Goal: Task Accomplishment & Management: Use online tool/utility

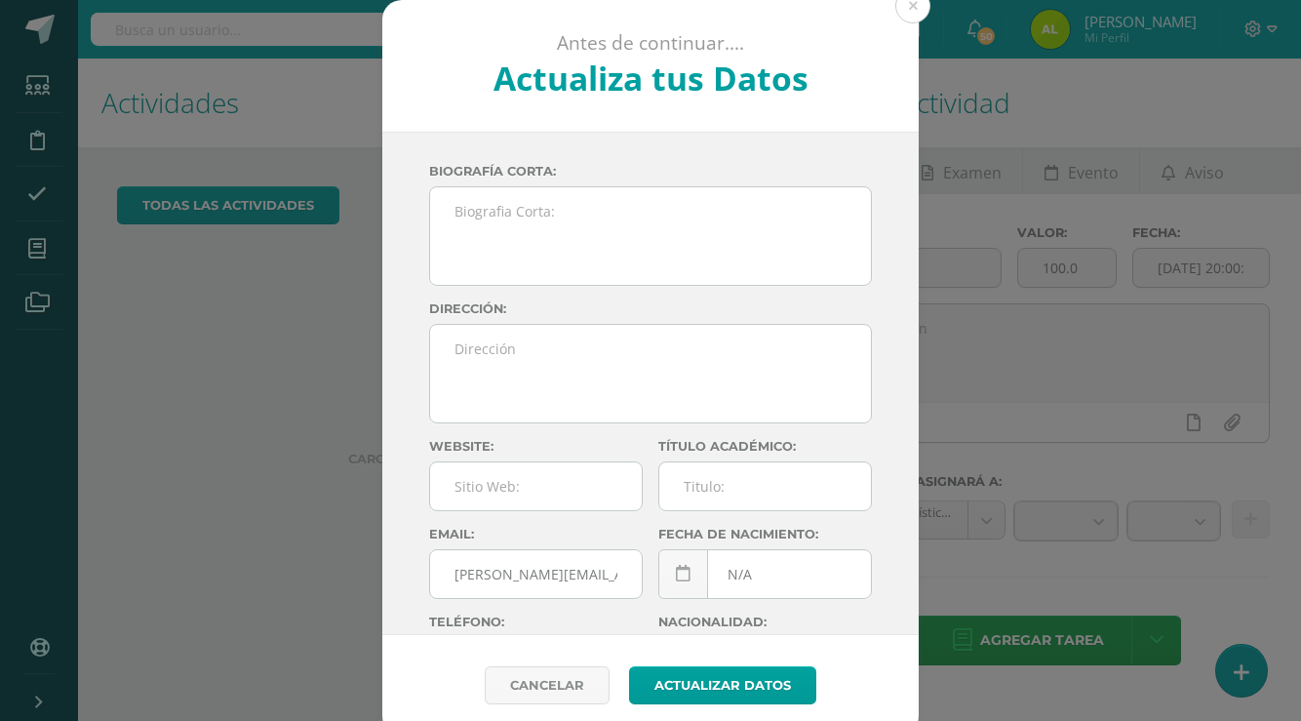
click at [929, 6] on button at bounding box center [912, 5] width 35 height 35
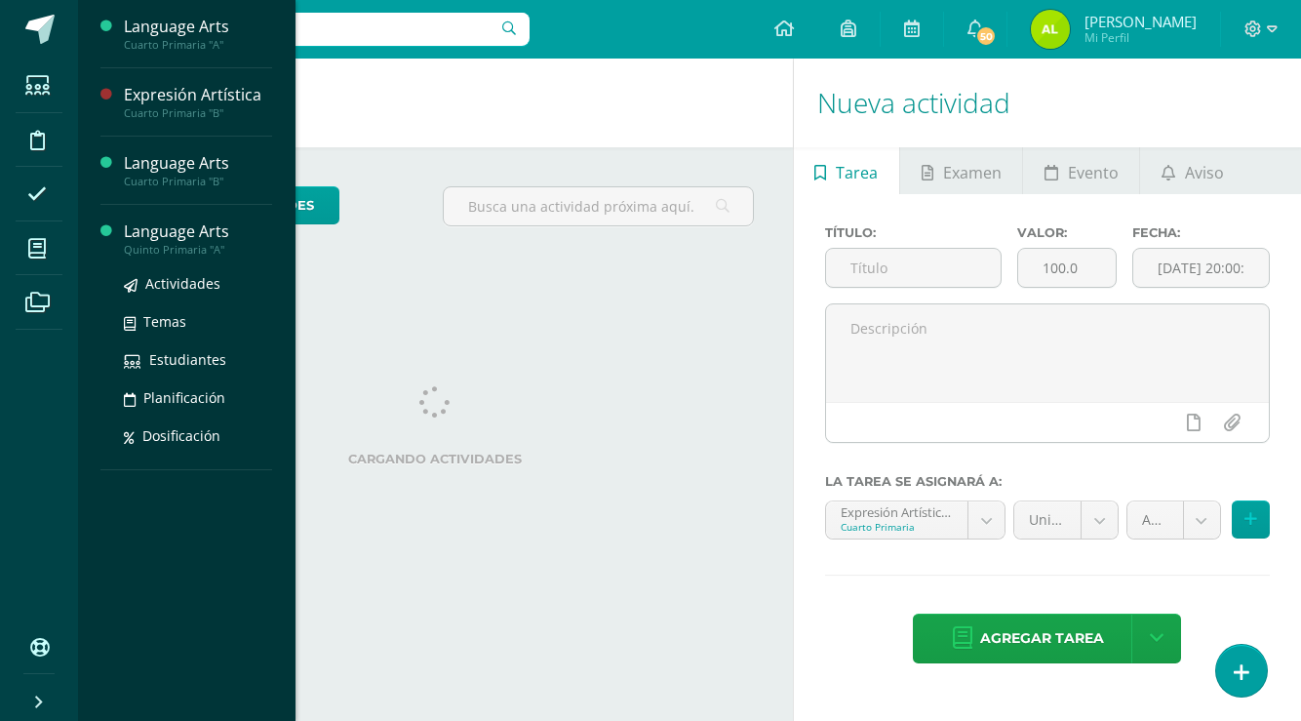
click at [171, 238] on div "Language Arts" at bounding box center [198, 231] width 148 height 22
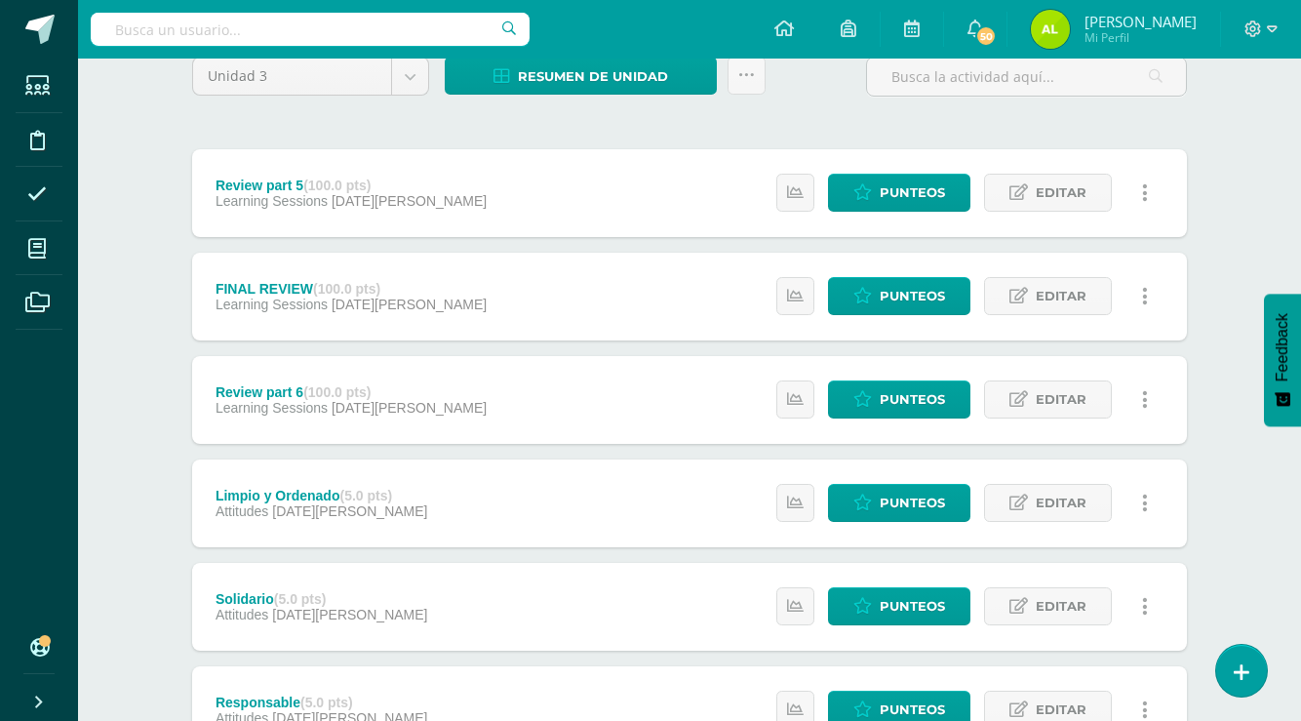
scroll to position [189, 0]
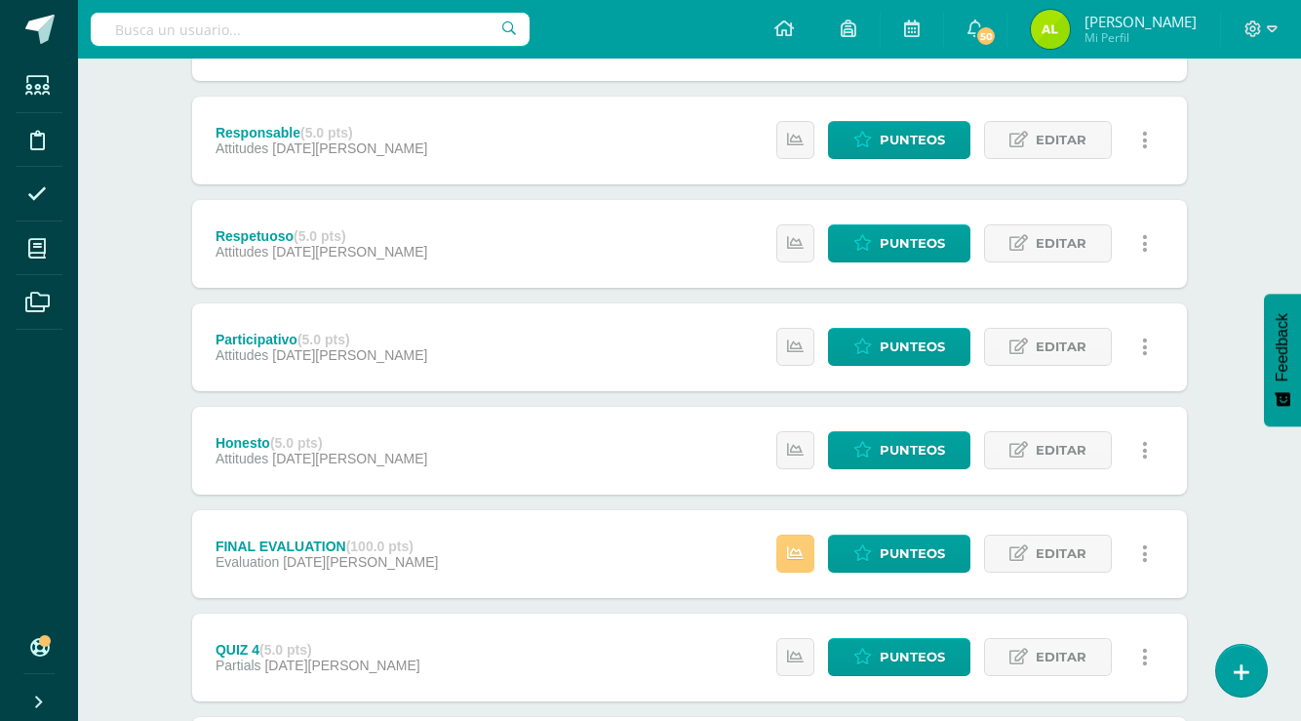
click at [296, 542] on div "FINAL EVALUATION (100.0 pts)" at bounding box center [327, 546] width 223 height 16
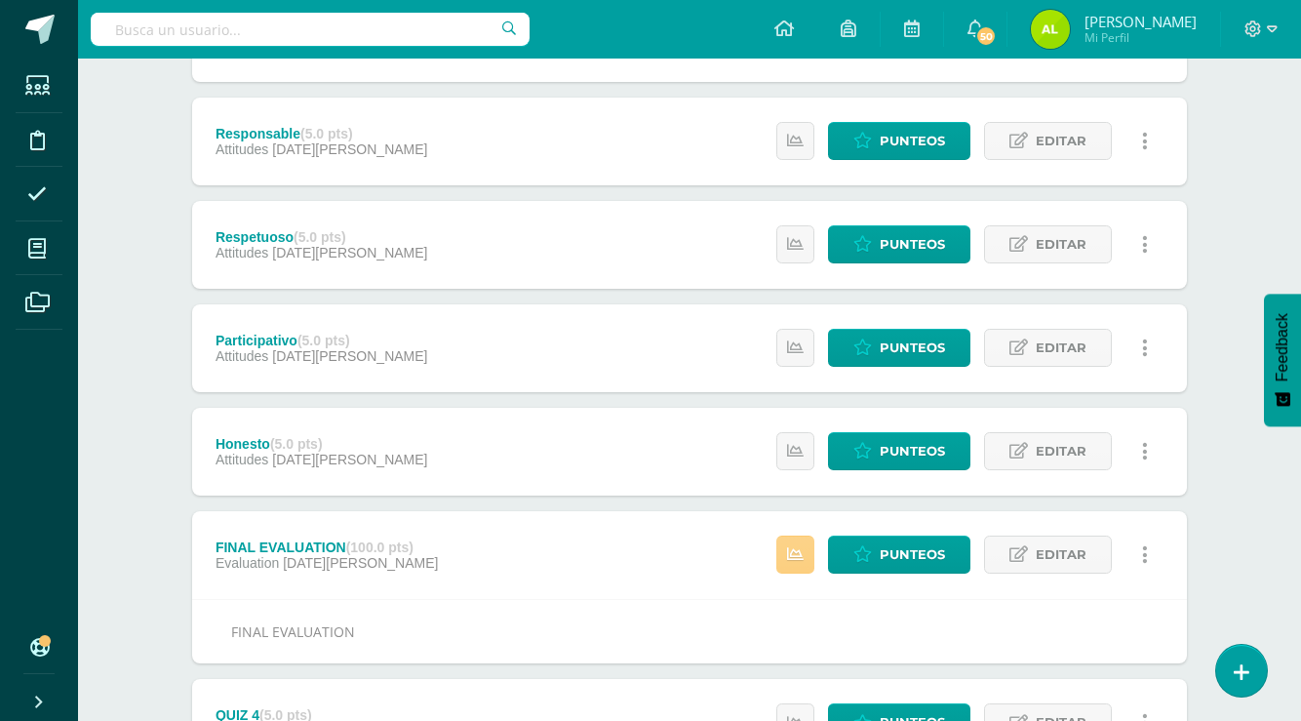
click at [787, 543] on link at bounding box center [795, 555] width 38 height 38
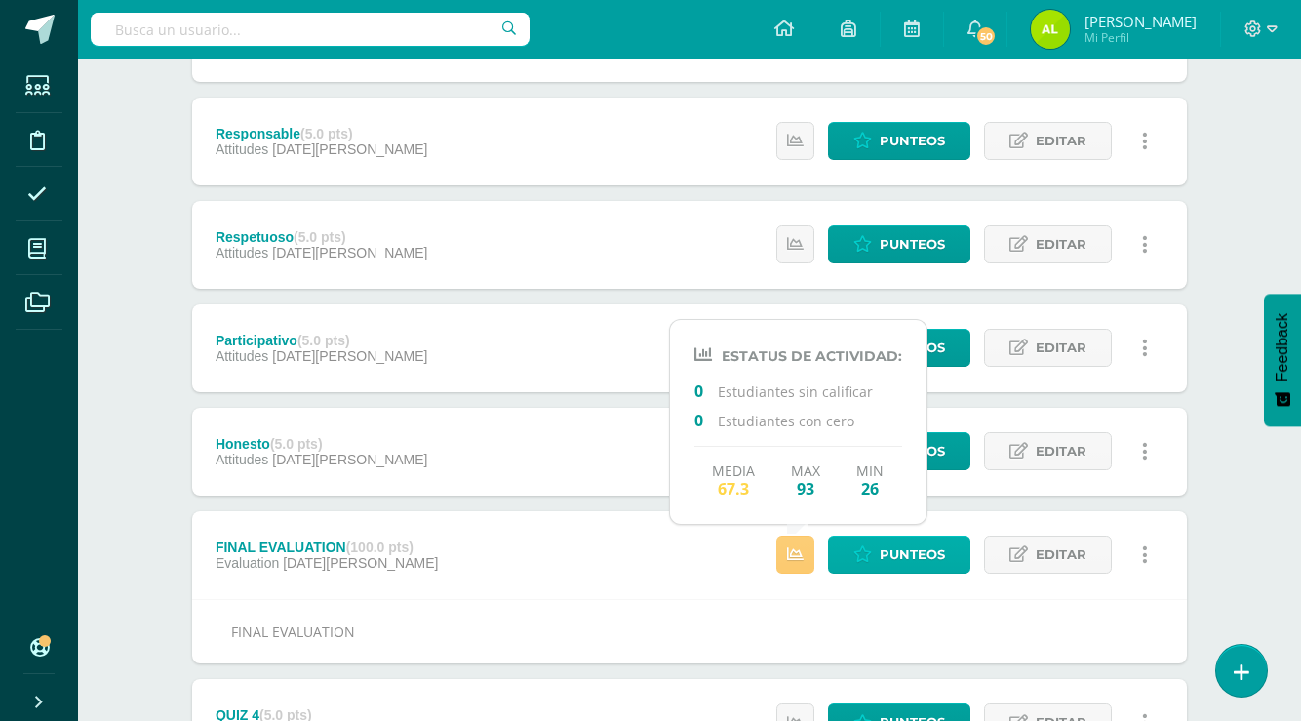
click at [872, 551] on icon at bounding box center [863, 554] width 19 height 17
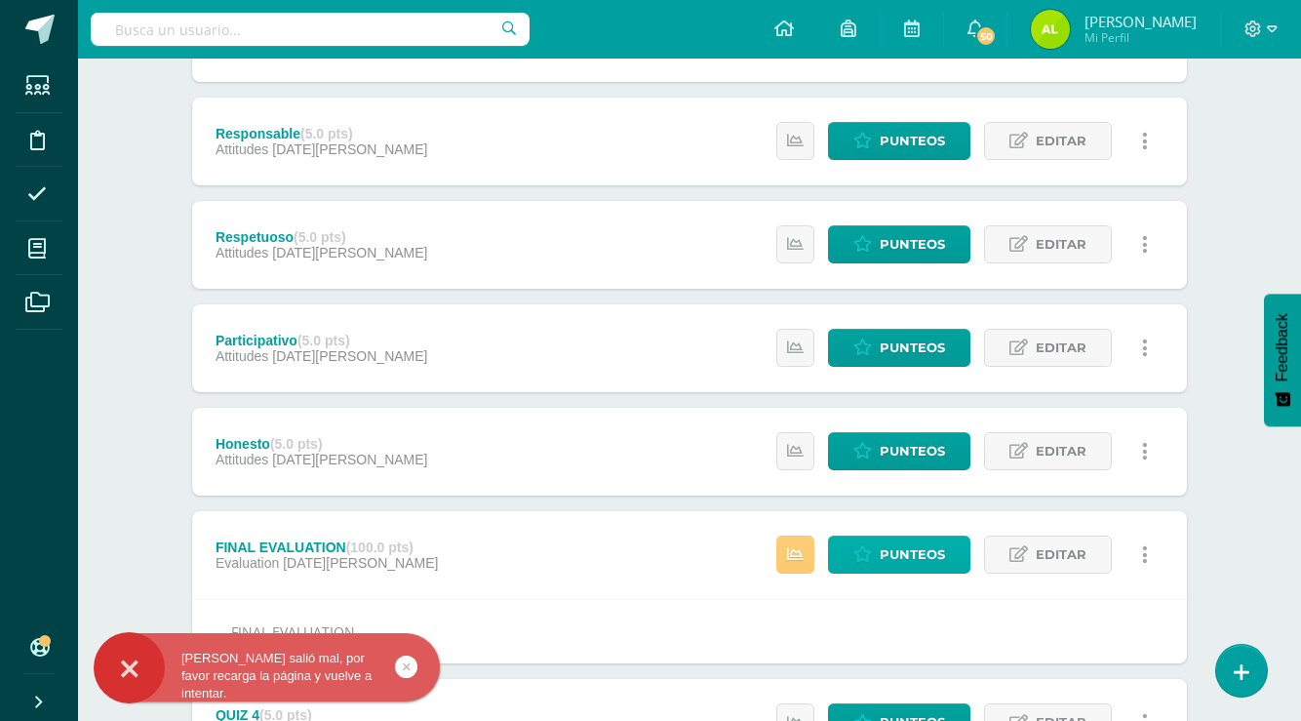
click at [869, 558] on icon at bounding box center [863, 554] width 19 height 17
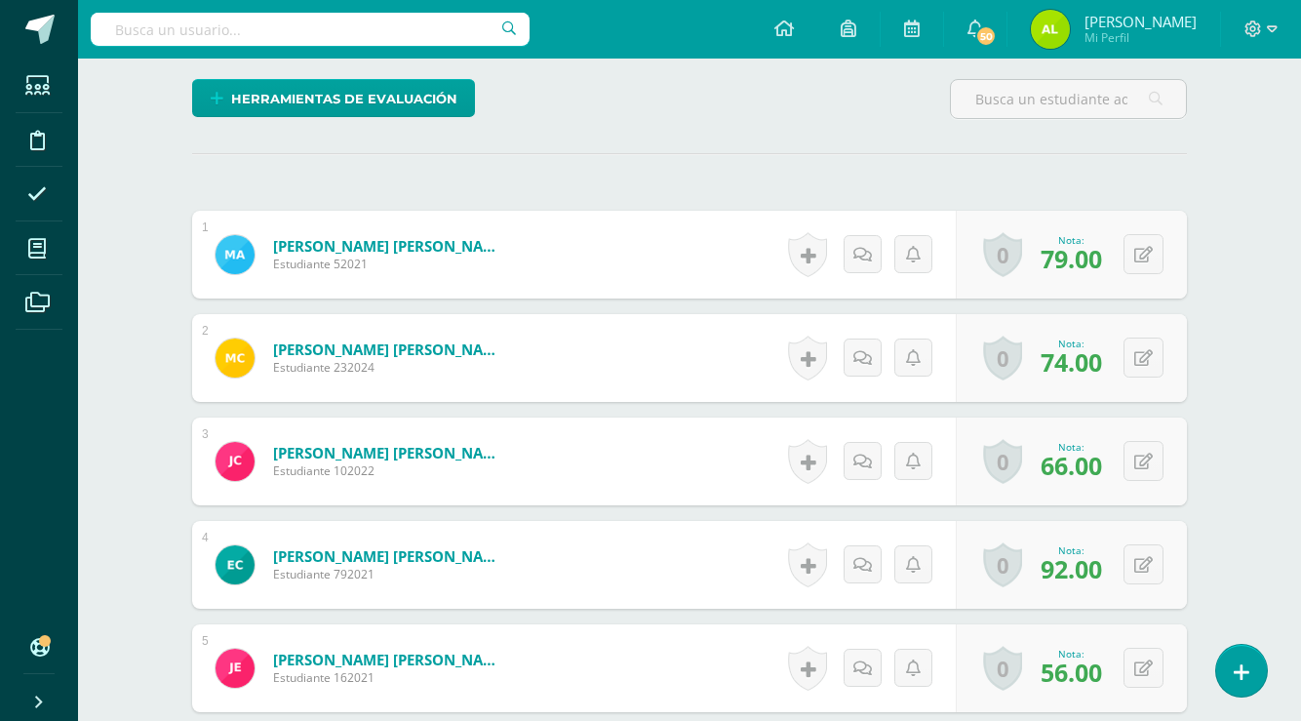
scroll to position [487, 0]
type input "a"
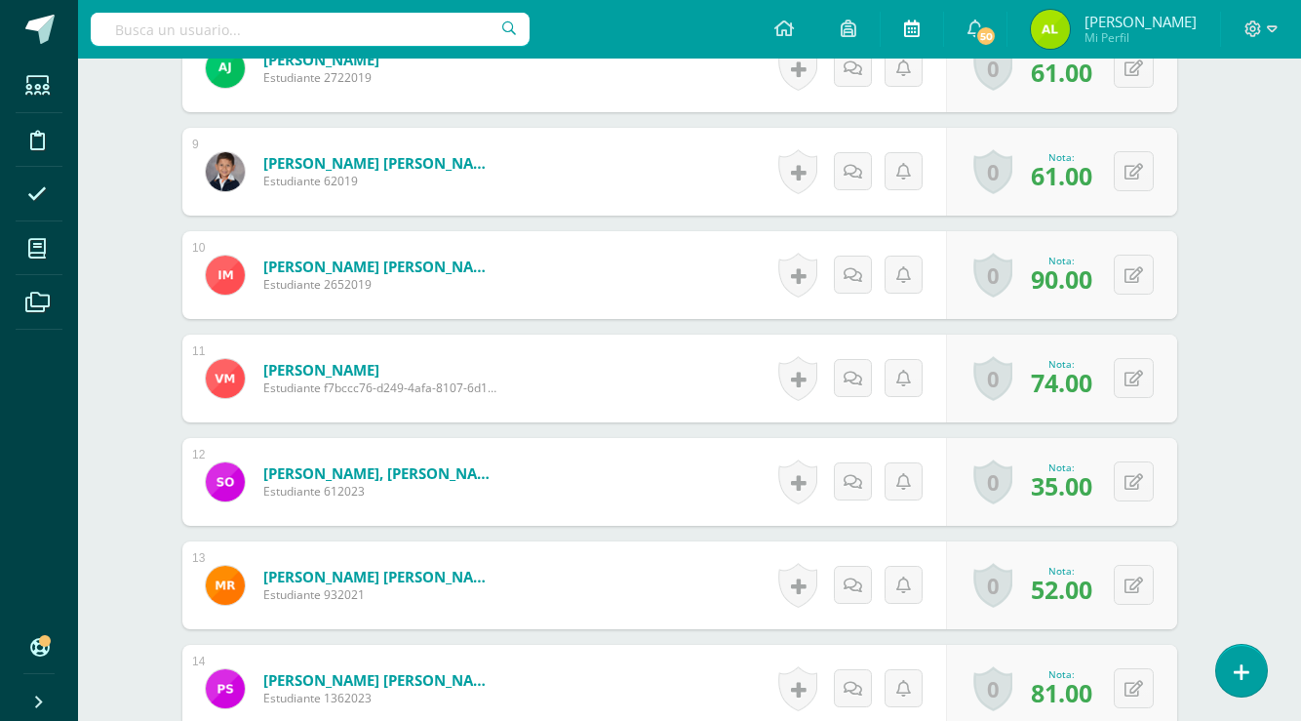
scroll to position [1403, 10]
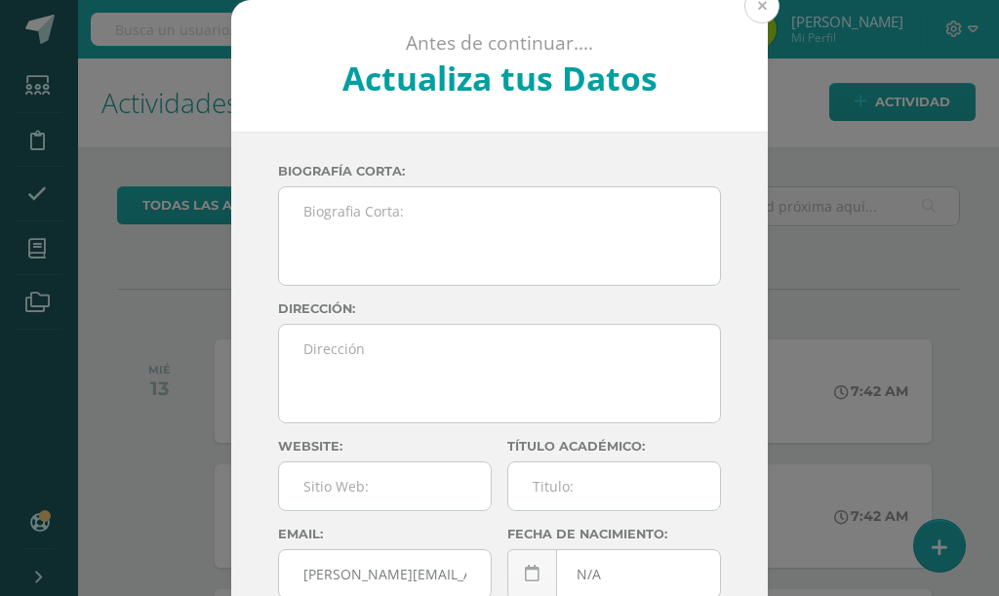
click at [764, 19] on button at bounding box center [761, 5] width 35 height 35
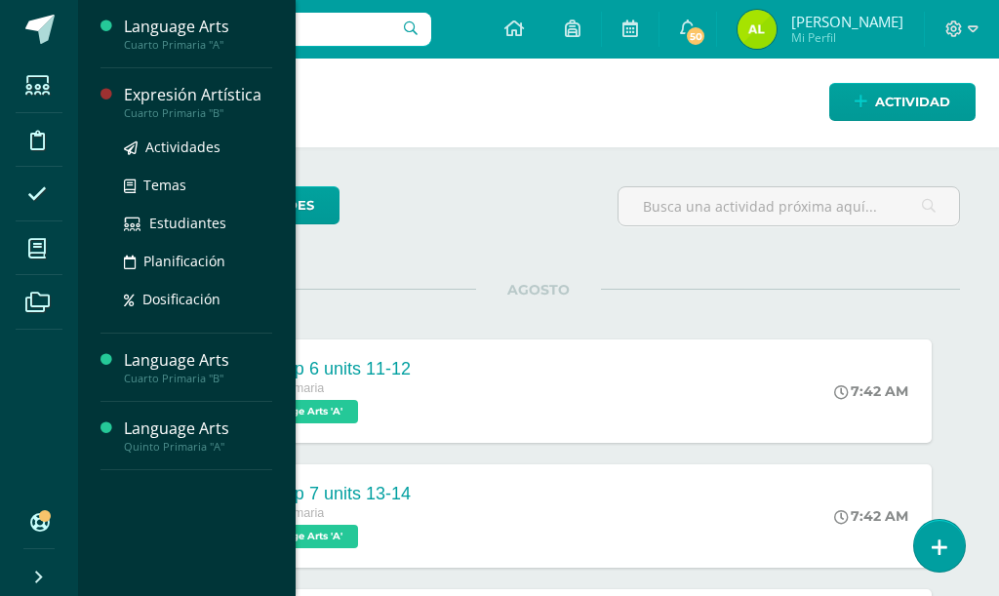
click at [208, 83] on div "Expresión Artística Cuarto Primaria "B" Actividades Temas Estudiantes Planifica…" at bounding box center [186, 200] width 172 height 265
click at [205, 93] on div "Expresión Artística" at bounding box center [198, 95] width 148 height 22
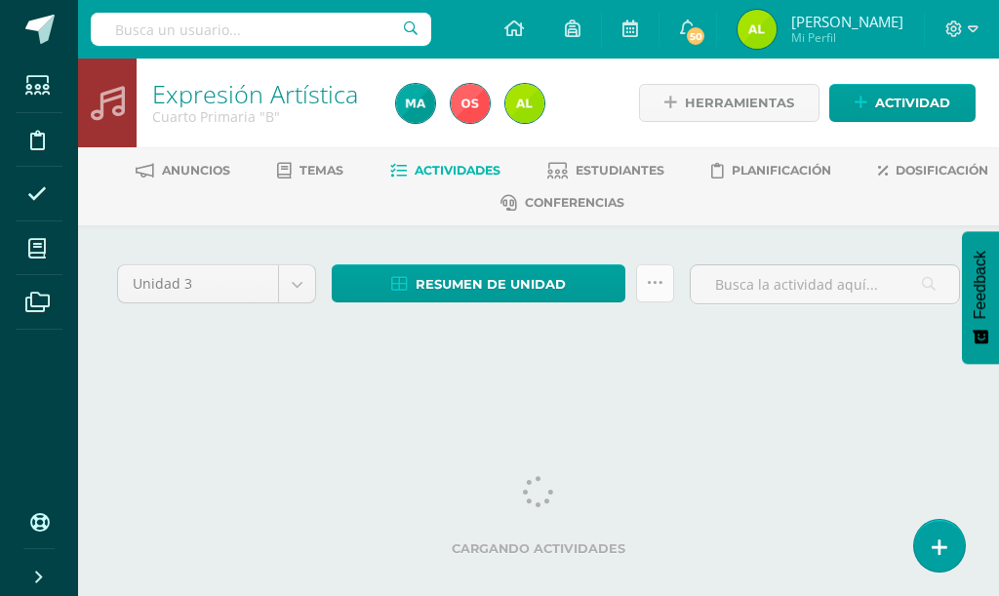
click at [654, 292] on link at bounding box center [655, 283] width 38 height 38
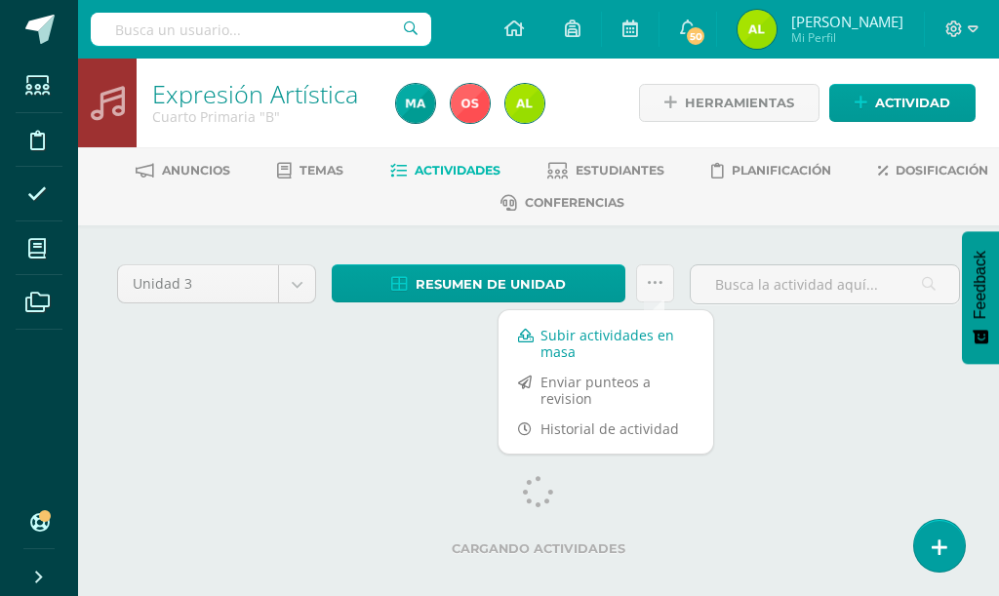
click at [642, 331] on link "Subir actividades en masa" at bounding box center [605, 343] width 215 height 47
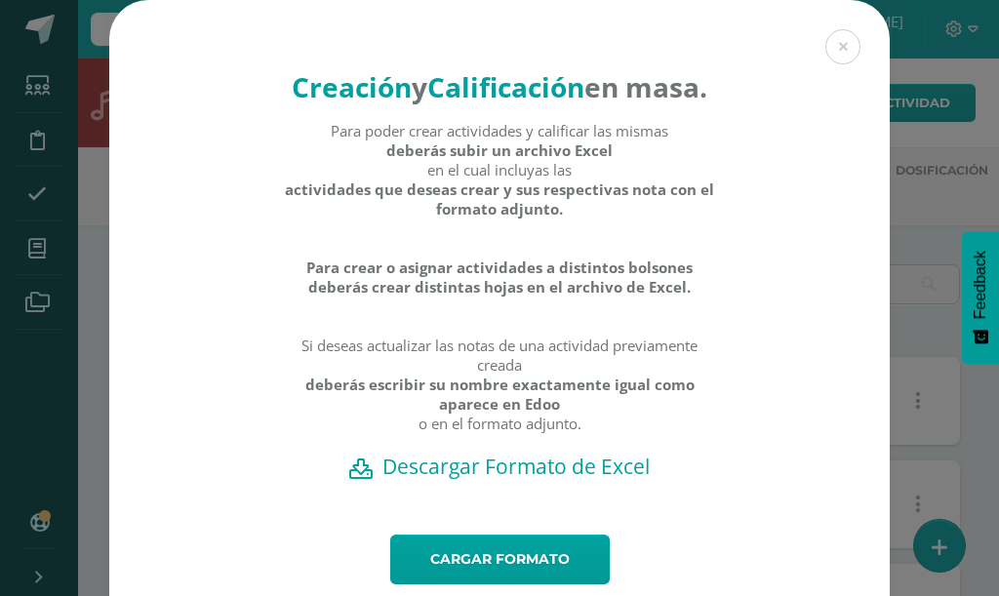
click at [509, 480] on h2 "Descargar Formato de Excel" at bounding box center [499, 466] width 712 height 27
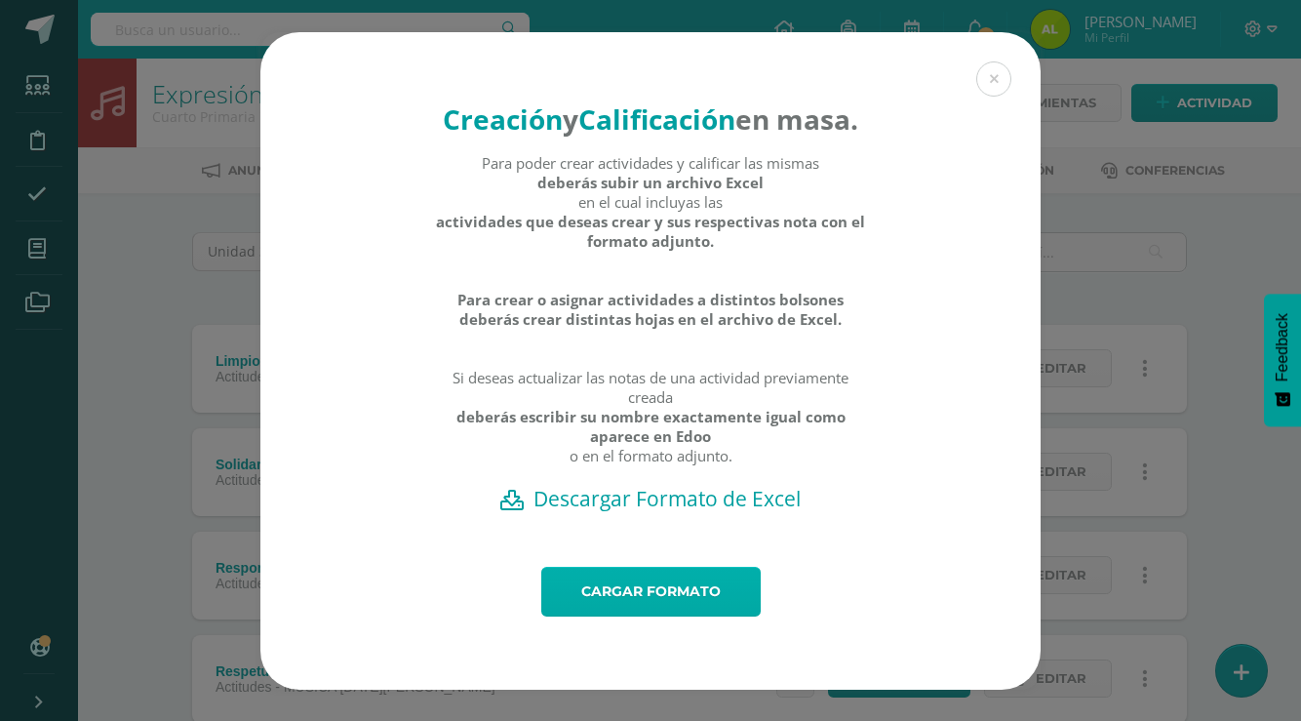
click at [642, 595] on link "Cargar formato" at bounding box center [650, 592] width 219 height 50
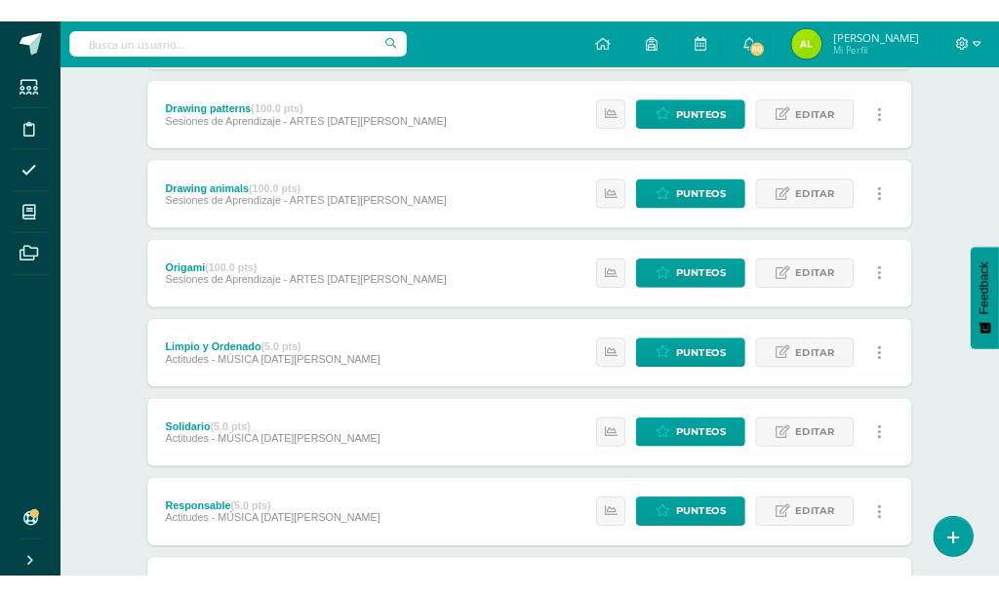
scroll to position [344, 0]
